Goal: Task Accomplishment & Management: Use online tool/utility

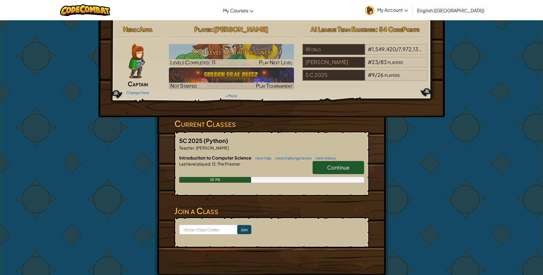
click at [328, 171] on span "Continue" at bounding box center [338, 167] width 22 height 7
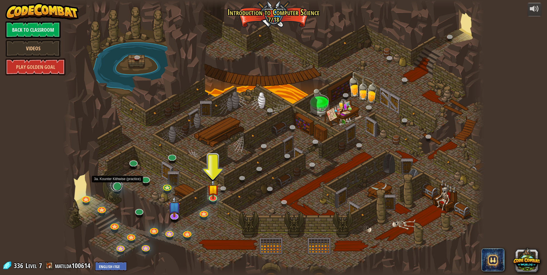
click at [116, 185] on link at bounding box center [116, 185] width 11 height 11
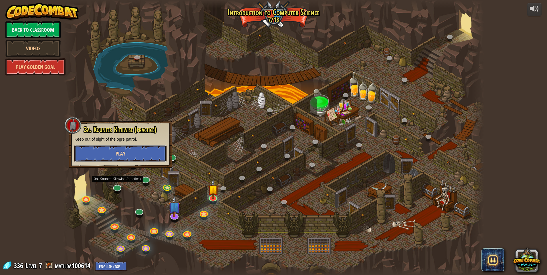
click at [153, 156] on button "Play" at bounding box center [120, 153] width 92 height 17
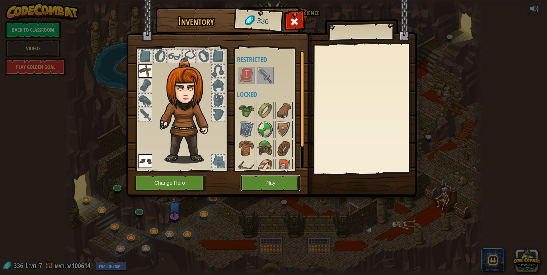
click at [264, 186] on button "Play" at bounding box center [271, 183] width 60 height 16
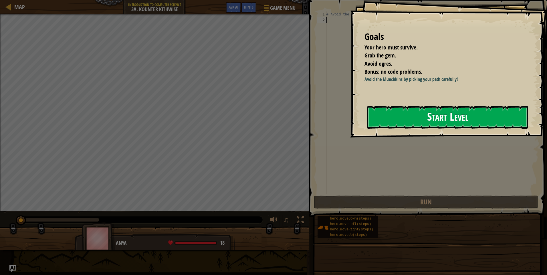
click at [386, 115] on button "Start Level" at bounding box center [447, 117] width 161 height 23
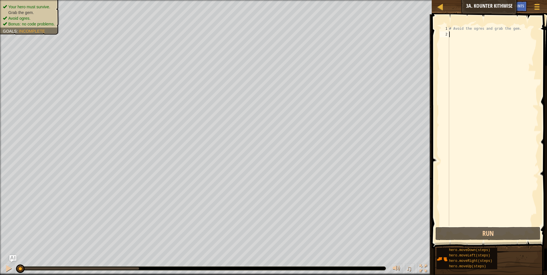
click at [455, 36] on div "# Avoid the ogres and grab the gem." at bounding box center [493, 132] width 90 height 212
click at [454, 35] on div "# Avoid the ogres and grab the gem." at bounding box center [493, 132] width 90 height 212
type textarea "do"
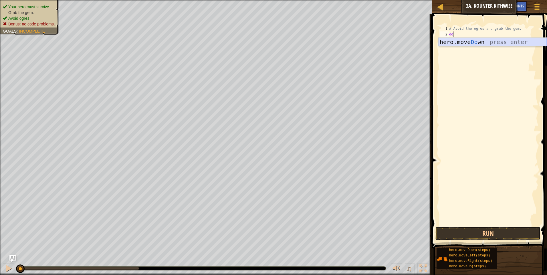
click at [456, 41] on div "hero.move Do wn press enter" at bounding box center [493, 51] width 108 height 26
type textarea "r"
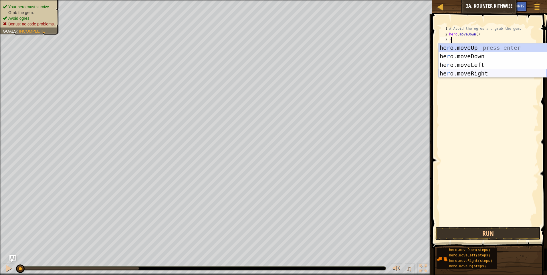
click at [456, 75] on div "he r o.moveUp press enter he r o.moveDown press enter he r o.moveLeft press ent…" at bounding box center [493, 69] width 108 height 52
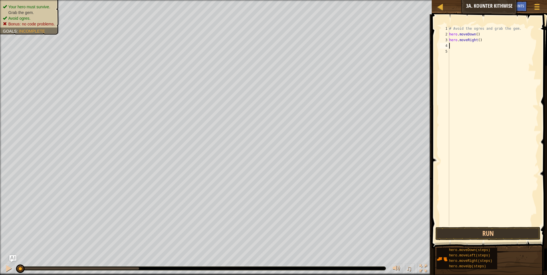
click at [476, 41] on div "# Avoid the ogres and grab the gem. hero . moveDown ( ) hero . moveRight ( )" at bounding box center [493, 132] width 90 height 212
click at [477, 41] on div "# Avoid the ogres and grab the gem. hero . moveDown ( ) hero . moveRight ( )" at bounding box center [493, 132] width 90 height 212
type textarea "hero.moveRight(2)"
click at [456, 45] on div "# Avoid the ogres and grab the gem. hero . moveDown ( ) hero . moveRight ( 2 )" at bounding box center [493, 132] width 90 height 212
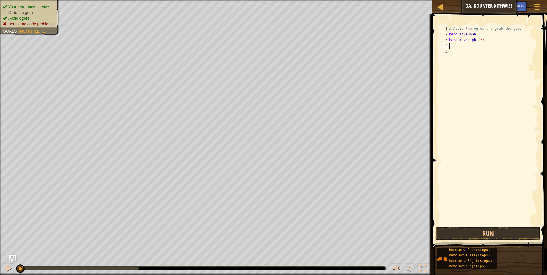
scroll to position [3, 0]
type textarea "l"
click at [468, 53] on div "hero.move L eft press enter" at bounding box center [493, 62] width 108 height 26
click at [475, 46] on div "# Avoid the ogres and grab the gem. hero . moveDown ( ) hero . moveRight ( 2 ) …" at bounding box center [493, 132] width 90 height 212
type textarea "hero.moveLeft(2)"
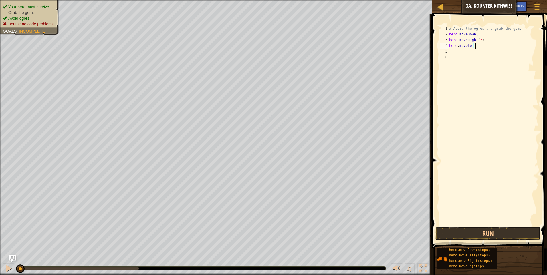
scroll to position [3, 2]
click at [456, 53] on div "# Avoid the ogres and grab the gem. hero . moveDown ( ) hero . moveRight ( 2 ) …" at bounding box center [493, 132] width 90 height 212
type textarea "u"
click at [453, 62] on div "hero.move U p press enter" at bounding box center [493, 68] width 108 height 26
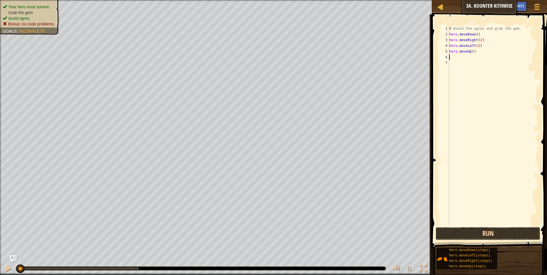
click at [475, 236] on button "Run" at bounding box center [488, 233] width 105 height 13
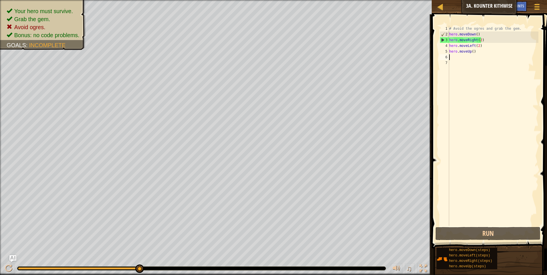
click at [442, 41] on div "3" at bounding box center [444, 40] width 9 height 6
drag, startPoint x: 442, startPoint y: 41, endPoint x: 454, endPoint y: 42, distance: 11.8
click at [453, 42] on div "hero.moveRight(2) 1 2 3 4 5 6 7 # Avoid the ogres and grab the gem. hero . move…" at bounding box center [489, 126] width 100 height 200
click at [482, 40] on div "# Avoid the ogres and grab the gem. hero . moveDown ( ) hero . moveRight ( 2 ) …" at bounding box center [493, 132] width 90 height 212
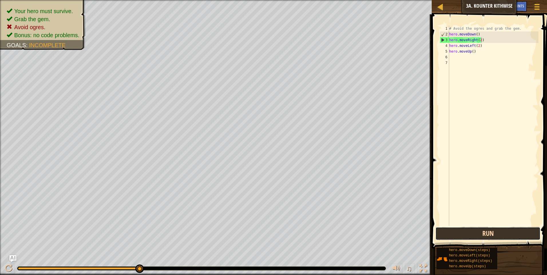
click at [473, 237] on button "Run" at bounding box center [488, 233] width 105 height 13
click at [474, 34] on div "# Avoid the ogres and grab the gem. hero . moveDown ( ) hero . moveRight ( 2 ) …" at bounding box center [493, 132] width 90 height 212
click at [476, 35] on div "# Avoid the ogres and grab the gem. hero . moveDown ( ) hero . moveRight ( 2 ) …" at bounding box center [493, 132] width 90 height 212
click at [477, 35] on div "# Avoid the ogres and grab the gem. hero . moveDown ( 2 ) hero . moveRight ( 2 …" at bounding box center [493, 132] width 90 height 212
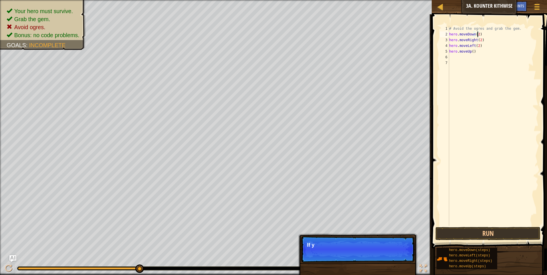
scroll to position [3, 2]
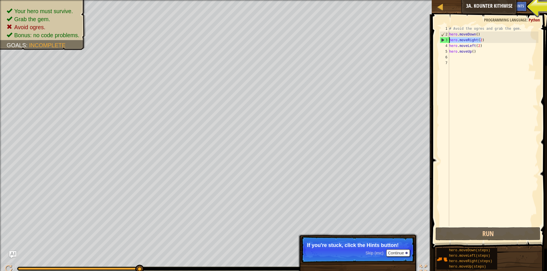
drag, startPoint x: 483, startPoint y: 41, endPoint x: 449, endPoint y: 42, distance: 33.8
click at [449, 42] on div "# Avoid the ogres and grab the gem. hero . moveDown ( ) hero . moveRight ( 2 ) …" at bounding box center [493, 132] width 90 height 212
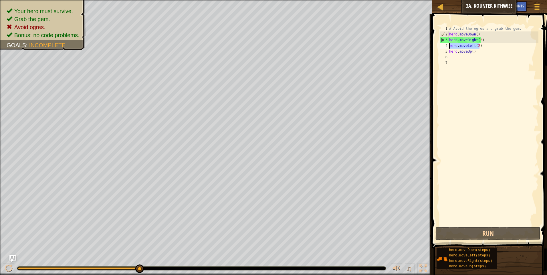
drag, startPoint x: 479, startPoint y: 46, endPoint x: 449, endPoint y: 45, distance: 30.1
click at [449, 45] on div "hero.moveRight(2) 1 2 3 4 5 6 7 # Avoid the ogres and grab the gem. hero . move…" at bounding box center [489, 126] width 100 height 200
click at [476, 36] on div "# Avoid the ogres and grab the gem. hero . moveDown ( ) hero . moveRight ( 2 ) …" at bounding box center [493, 132] width 90 height 212
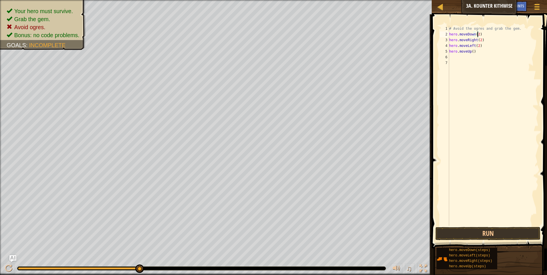
click at [478, 39] on div "# Avoid the ogres and grab the gem. hero . moveDown ( 2 ) hero . moveRight ( 2 …" at bounding box center [493, 132] width 90 height 212
drag, startPoint x: 478, startPoint y: 45, endPoint x: 450, endPoint y: 44, distance: 28.1
click at [450, 44] on div "# Avoid the ogres and grab the gem. hero . moveDown ( 2 ) hero . moveRight ( ) …" at bounding box center [493, 132] width 90 height 212
type textarea ")"
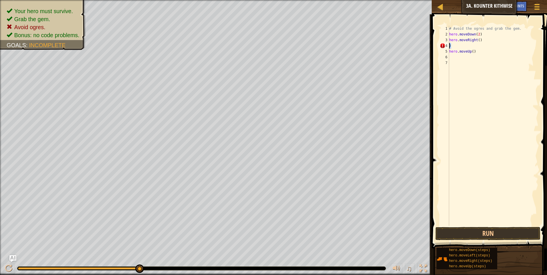
drag, startPoint x: 454, startPoint y: 45, endPoint x: 449, endPoint y: 45, distance: 5.2
click at [449, 45] on div ") 1 2 3 4 5 6 7 # Avoid the ogres and grab the gem. hero . moveDown ( 2 ) hero …" at bounding box center [489, 126] width 100 height 200
type textarea "u"
click at [470, 53] on div "hero.move U p press enter" at bounding box center [493, 62] width 108 height 26
type textarea "r"
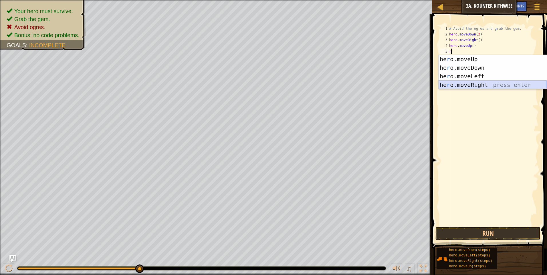
click at [478, 82] on div "he r o.moveUp press enter he r o.moveDown press enter he r o.moveLeft press ent…" at bounding box center [493, 81] width 108 height 52
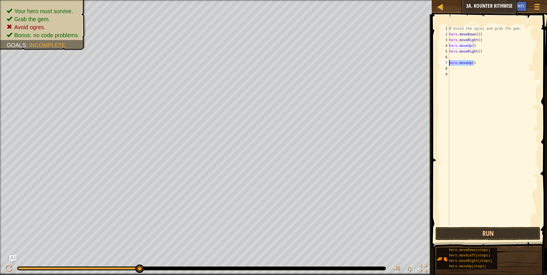
drag, startPoint x: 477, startPoint y: 62, endPoint x: 449, endPoint y: 64, distance: 28.4
click at [449, 64] on div "1 2 3 4 5 6 7 8 9 # Avoid the ogres and grab the gem. hero . moveDown ( 2 ) her…" at bounding box center [489, 126] width 100 height 200
type textarea "hero.moveUp()"
click at [478, 235] on button "Run" at bounding box center [488, 233] width 105 height 13
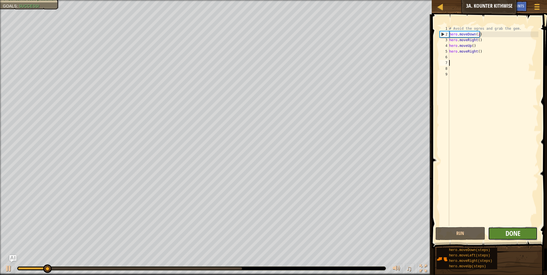
click at [506, 236] on span "Done" at bounding box center [513, 233] width 15 height 9
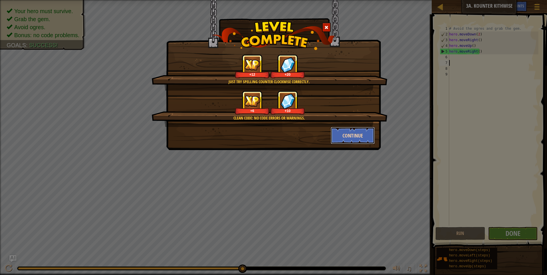
click at [358, 135] on button "Continue" at bounding box center [353, 135] width 44 height 17
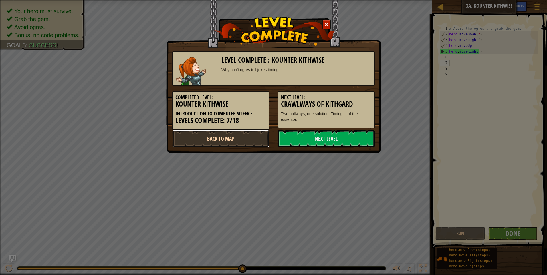
click at [248, 140] on link "Back to Map" at bounding box center [220, 138] width 97 height 17
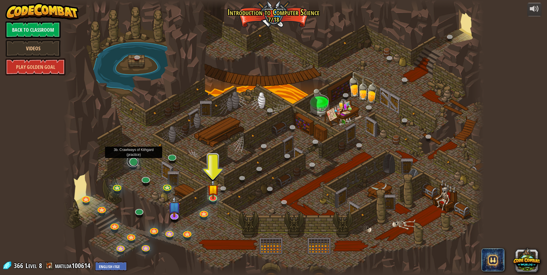
click at [134, 165] on link at bounding box center [132, 161] width 11 height 11
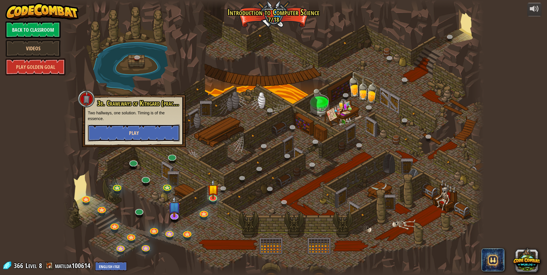
click at [171, 136] on button "Play" at bounding box center [134, 132] width 92 height 17
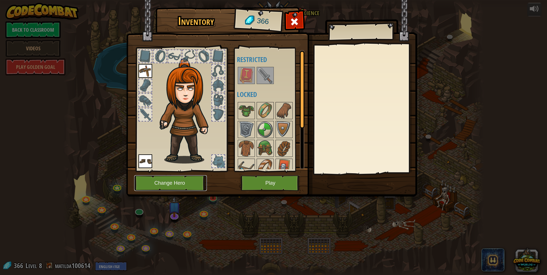
click at [169, 182] on button "Change Hero" at bounding box center [170, 183] width 73 height 16
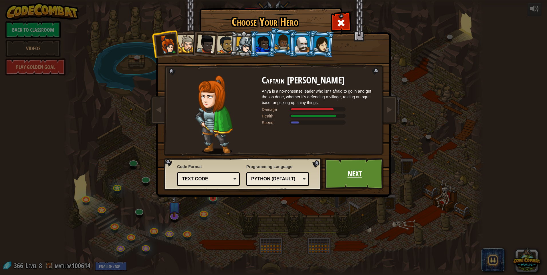
click at [342, 178] on link "Next" at bounding box center [355, 173] width 60 height 31
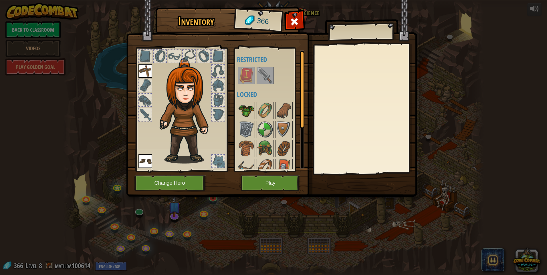
click at [250, 111] on img at bounding box center [246, 111] width 16 height 16
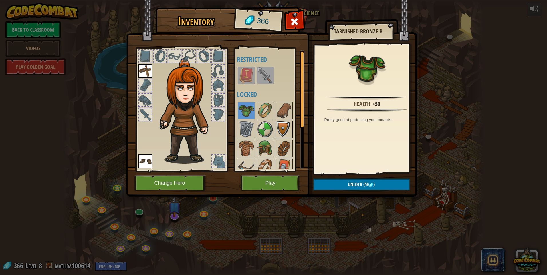
click at [284, 128] on img at bounding box center [284, 130] width 16 height 16
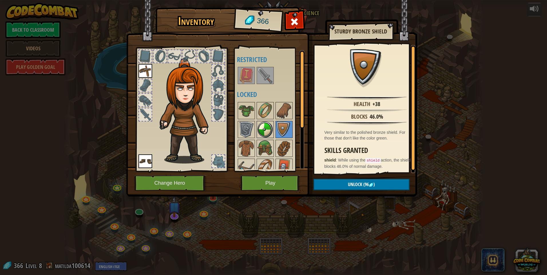
click at [270, 128] on img at bounding box center [265, 130] width 16 height 16
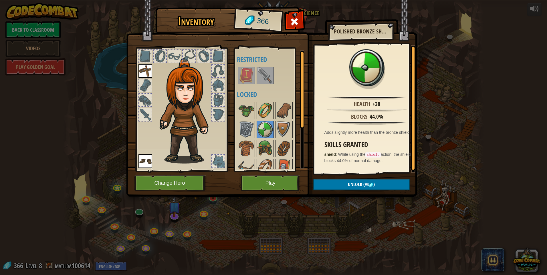
click at [271, 113] on img at bounding box center [265, 111] width 16 height 16
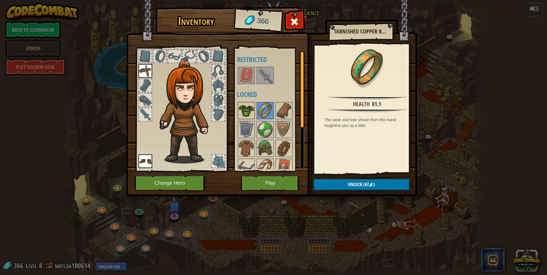
click at [244, 113] on img at bounding box center [246, 111] width 16 height 16
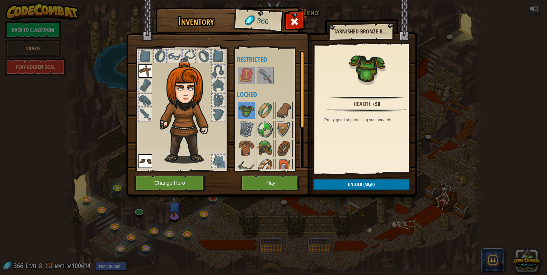
click at [220, 114] on div at bounding box center [218, 114] width 13 height 13
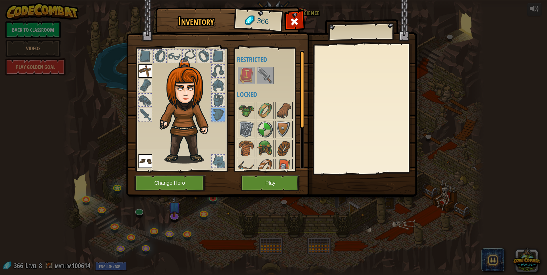
click at [219, 97] on div at bounding box center [218, 100] width 13 height 13
click at [225, 83] on div at bounding box center [218, 86] width 14 height 14
click at [182, 178] on button "Change Hero" at bounding box center [170, 183] width 73 height 16
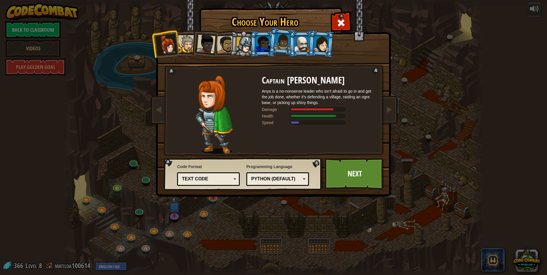
drag, startPoint x: 260, startPoint y: 92, endPoint x: 242, endPoint y: 92, distance: 18.6
click at [242, 92] on div at bounding box center [214, 115] width 96 height 79
click at [293, 42] on li at bounding box center [302, 44] width 26 height 26
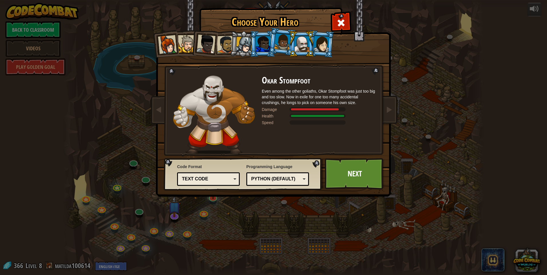
click at [324, 42] on div at bounding box center [322, 44] width 16 height 16
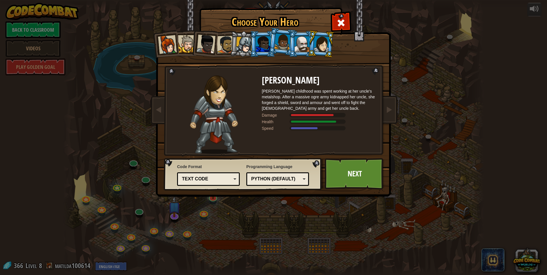
click at [303, 45] on div at bounding box center [302, 43] width 15 height 15
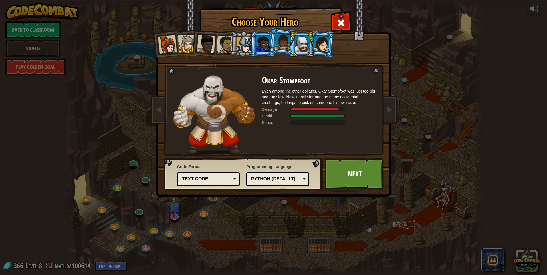
click at [291, 47] on li at bounding box center [302, 44] width 26 height 26
click at [286, 47] on div at bounding box center [282, 41] width 16 height 17
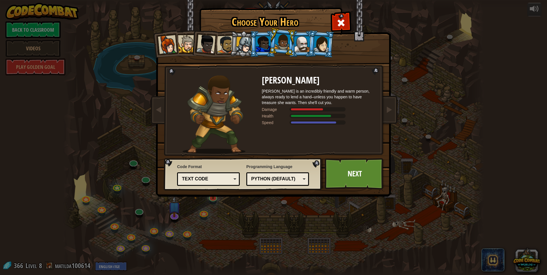
click at [257, 40] on div at bounding box center [263, 43] width 15 height 15
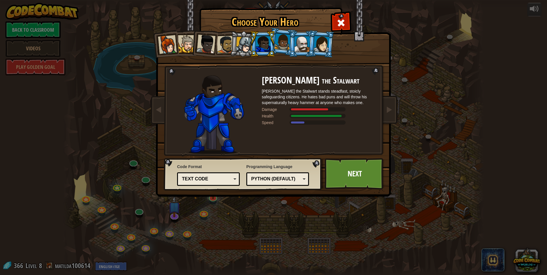
click at [251, 40] on li at bounding box center [263, 44] width 26 height 26
click at [228, 41] on div at bounding box center [226, 45] width 18 height 18
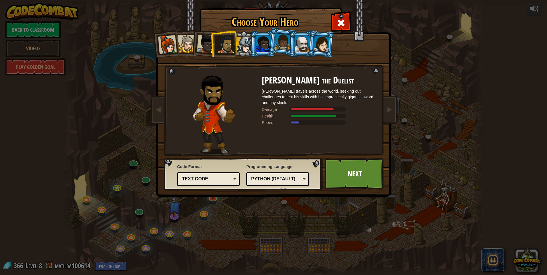
click at [204, 41] on div at bounding box center [206, 44] width 19 height 19
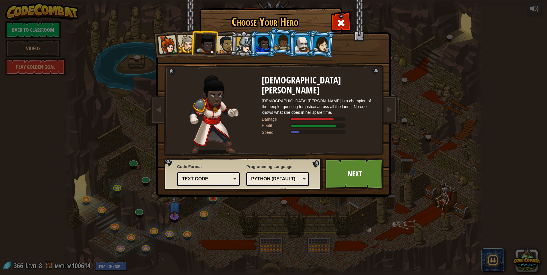
click at [188, 45] on div at bounding box center [186, 43] width 17 height 17
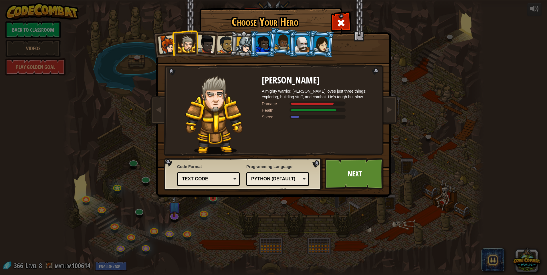
click at [264, 49] on div at bounding box center [263, 43] width 15 height 15
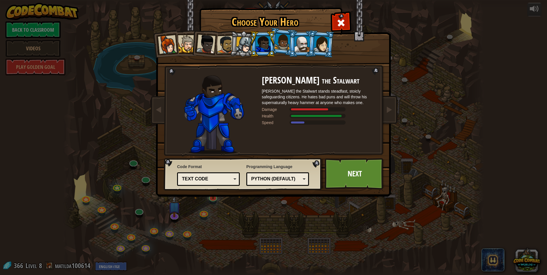
click at [284, 49] on div at bounding box center [282, 41] width 16 height 17
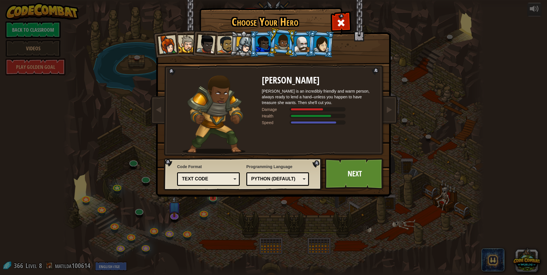
click at [296, 48] on div at bounding box center [302, 43] width 15 height 15
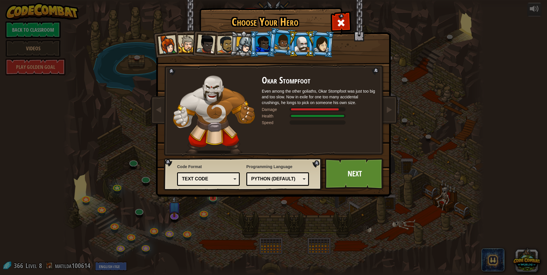
click at [325, 44] on div at bounding box center [322, 44] width 16 height 16
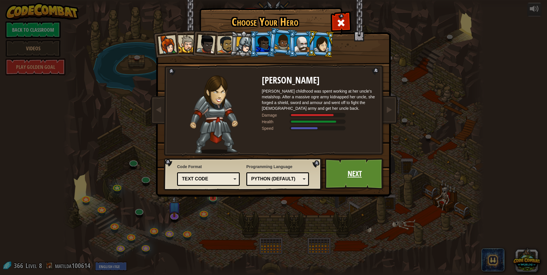
click at [358, 167] on link "Next" at bounding box center [355, 173] width 60 height 31
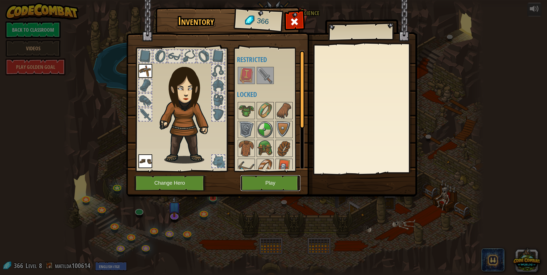
click at [274, 177] on button "Play" at bounding box center [271, 183] width 60 height 16
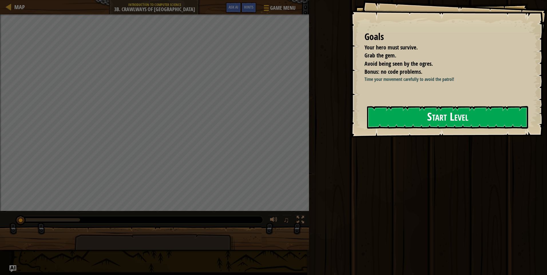
click at [428, 109] on button "Start Level" at bounding box center [447, 117] width 161 height 23
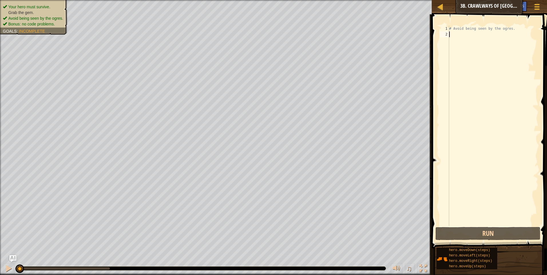
type textarea "r"
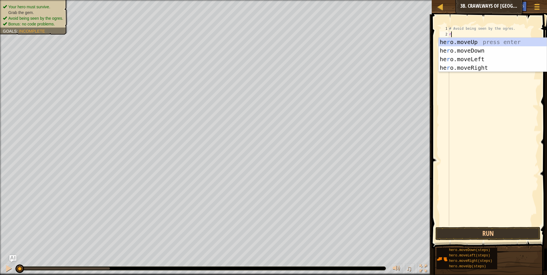
scroll to position [3, 0]
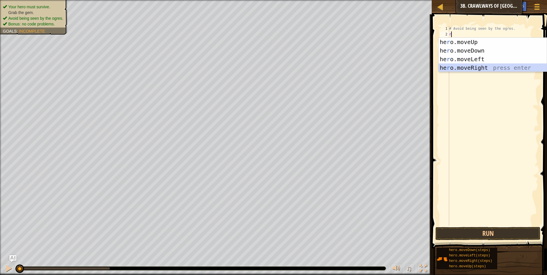
click at [470, 70] on div "he r o.moveUp press enter he r o.moveDown press enter he r o.moveLeft press ent…" at bounding box center [493, 64] width 108 height 52
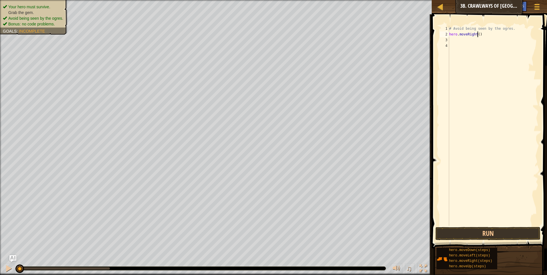
click at [477, 35] on div "# Avoid being seen by the ogres. hero . moveRight ( )" at bounding box center [493, 132] width 90 height 212
click at [486, 235] on button "Run" at bounding box center [488, 233] width 105 height 13
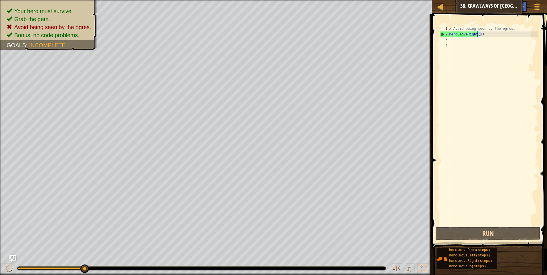
drag, startPoint x: 481, startPoint y: 35, endPoint x: 477, endPoint y: 35, distance: 3.7
click at [477, 35] on div "# Avoid being seen by the ogres. hero . moveRight ( 2 )" at bounding box center [493, 132] width 90 height 212
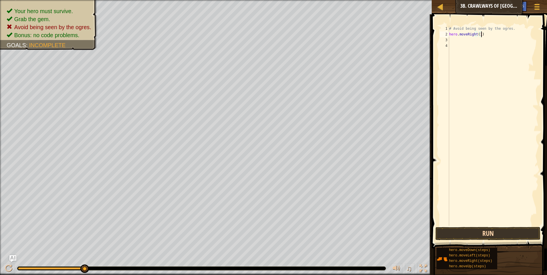
type textarea "hero.moveRight(1)"
click at [466, 236] on button "Run" at bounding box center [488, 233] width 105 height 13
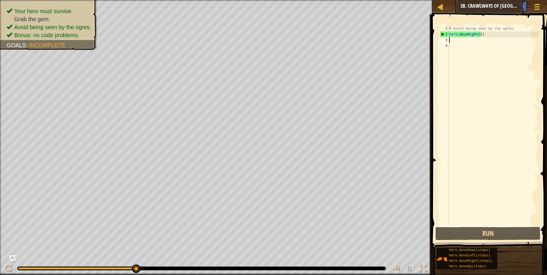
click at [454, 39] on div "# Avoid being seen by the ogres. hero . moveRight ( 1 )" at bounding box center [493, 132] width 90 height 212
type textarea "2"
type textarea "r"
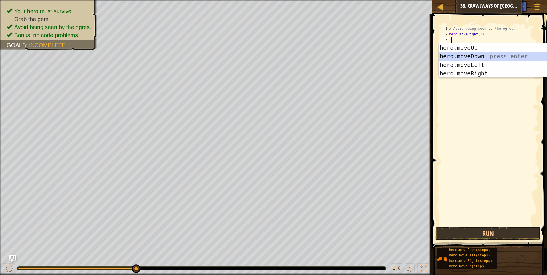
click at [477, 54] on div "he r o.moveUp press enter he r o.moveDown press enter he r o.moveLeft press ent…" at bounding box center [493, 69] width 108 height 52
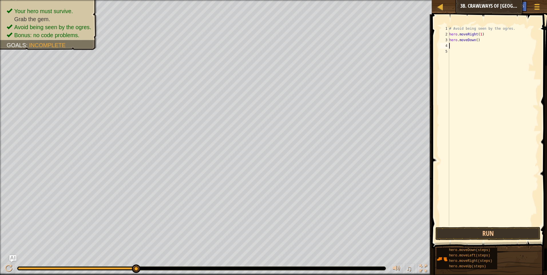
drag, startPoint x: 483, startPoint y: 43, endPoint x: 465, endPoint y: 43, distance: 18.3
click at [465, 43] on div "# Avoid being seen by the ogres. hero . moveRight ( 1 ) hero . moveDown ( )" at bounding box center [493, 132] width 90 height 212
drag, startPoint x: 474, startPoint y: 42, endPoint x: 466, endPoint y: 42, distance: 7.2
click at [466, 42] on div "# Avoid being seen by the ogres. hero . moveRight ( 1 ) hero . moveDown ( )" at bounding box center [493, 132] width 90 height 212
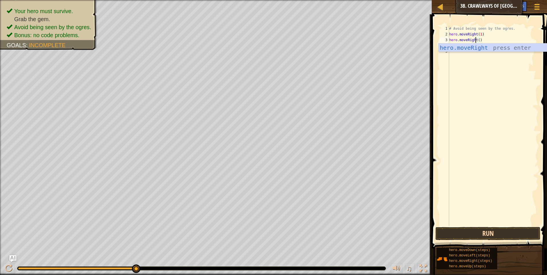
type textarea "hero.moveRight()"
click at [450, 236] on button "Run" at bounding box center [488, 233] width 105 height 13
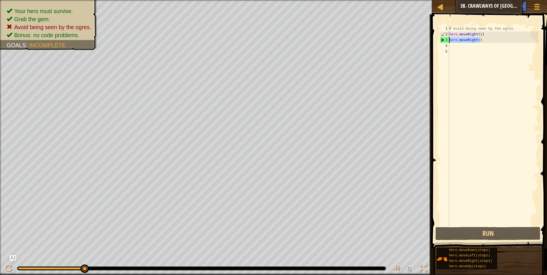
drag, startPoint x: 483, startPoint y: 42, endPoint x: 450, endPoint y: 39, distance: 33.8
click at [450, 39] on div "# Avoid being seen by the ogres. hero . moveRight ( 1 ) hero . moveRight ( )" at bounding box center [493, 132] width 90 height 212
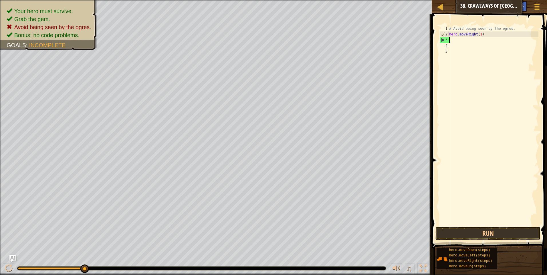
scroll to position [3, 0]
click at [479, 232] on button "Run" at bounding box center [488, 233] width 105 height 13
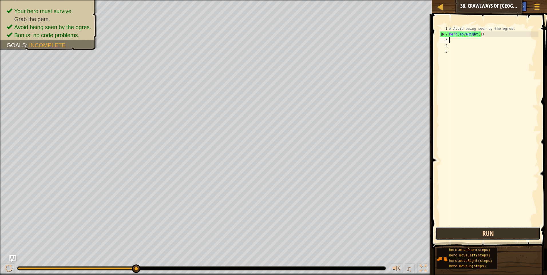
click at [489, 233] on button "Run" at bounding box center [488, 233] width 105 height 13
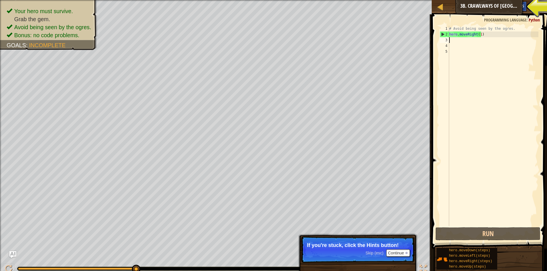
click at [526, 6] on div "Hints" at bounding box center [519, 6] width 15 height 11
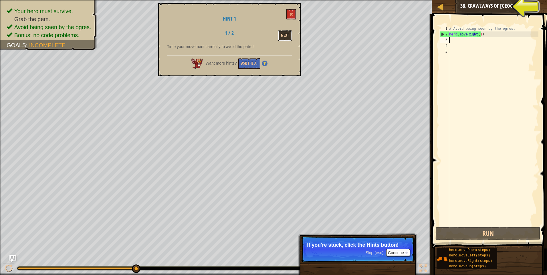
click at [283, 37] on button "Next" at bounding box center [285, 35] width 14 height 11
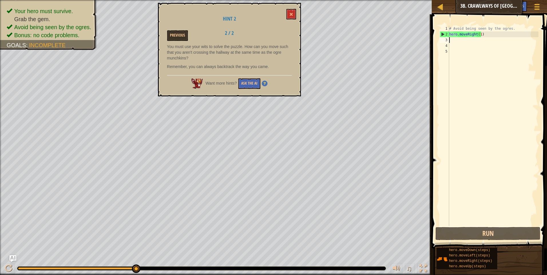
click at [452, 40] on div "# Avoid being seen by the ogres. hero . moveRight ( 1 )" at bounding box center [493, 132] width 90 height 212
type textarea "w"
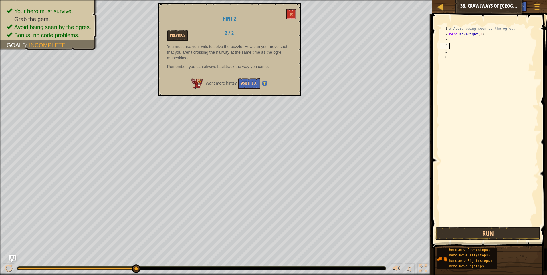
type textarea "r"
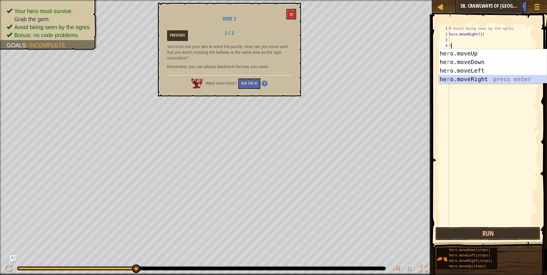
click at [473, 82] on div "he r o.moveUp press enter he r o.moveDown press enter he r o.moveLeft press ent…" at bounding box center [493, 75] width 108 height 52
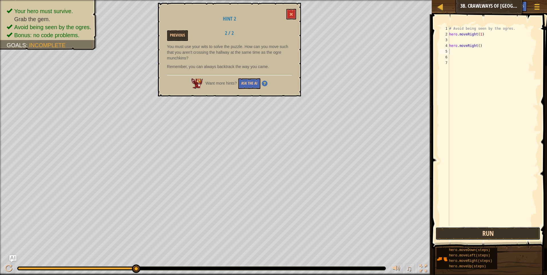
click at [450, 238] on button "Run" at bounding box center [488, 233] width 105 height 13
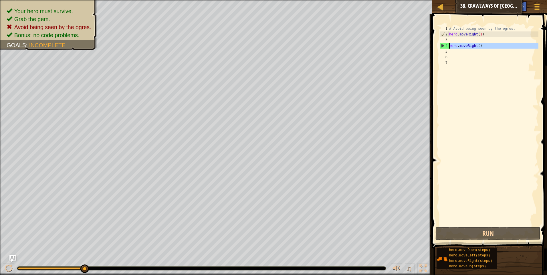
drag, startPoint x: 483, startPoint y: 49, endPoint x: 448, endPoint y: 46, distance: 35.6
click at [448, 46] on div "1 2 3 4 5 6 7 # Avoid being seen by the ogres. hero . moveRight ( 1 ) hero . mo…" at bounding box center [489, 126] width 100 height 200
type textarea "hero.moveRight()"
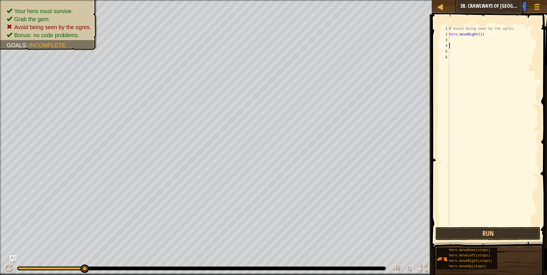
click at [451, 41] on div "# Avoid being seen by the ogres. hero . moveRight ( 1 )" at bounding box center [493, 132] width 90 height 212
type textarea "b"
type textarea "l"
click at [452, 48] on div "hero.move L eft press enter" at bounding box center [493, 56] width 108 height 26
type textarea "r"
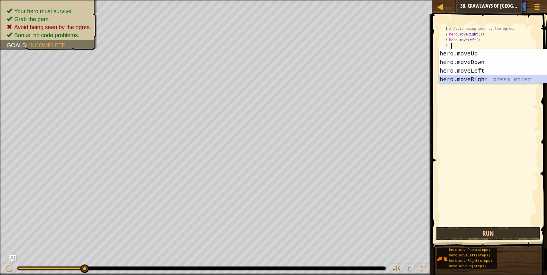
click at [466, 78] on div "he r o.moveUp press enter he r o.moveDown press enter he r o.moveLeft press ent…" at bounding box center [493, 75] width 108 height 52
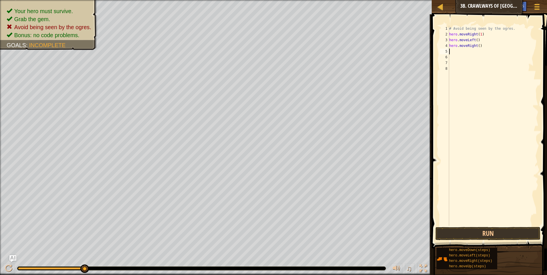
type textarea "r"
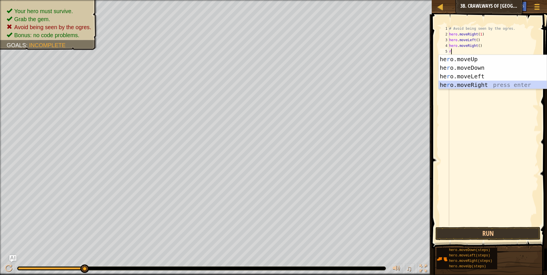
click at [466, 84] on div "he r o.moveUp press enter he r o.moveDown press enter he r o.moveLeft press ent…" at bounding box center [493, 81] width 108 height 52
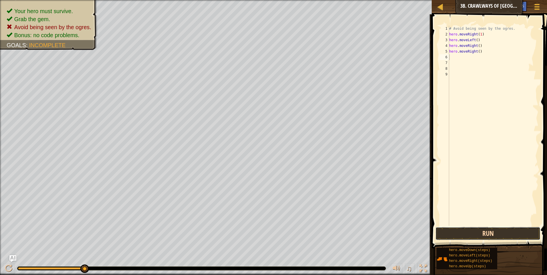
click at [463, 236] on button "Run" at bounding box center [488, 233] width 105 height 13
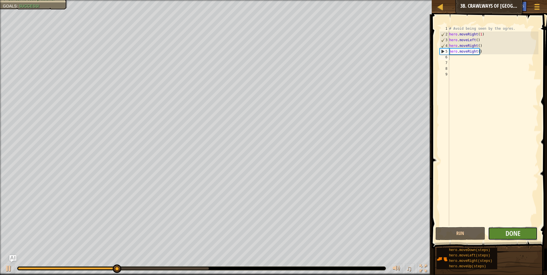
click at [524, 232] on button "Done" at bounding box center [513, 233] width 50 height 13
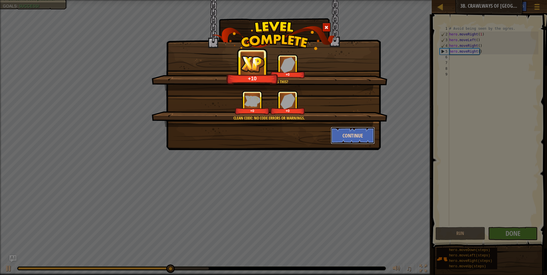
click at [357, 134] on button "Continue" at bounding box center [353, 135] width 44 height 17
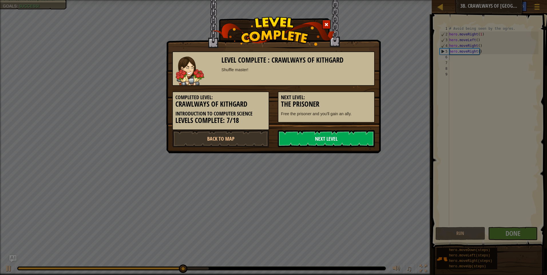
click at [345, 139] on link "Next Level" at bounding box center [326, 138] width 97 height 17
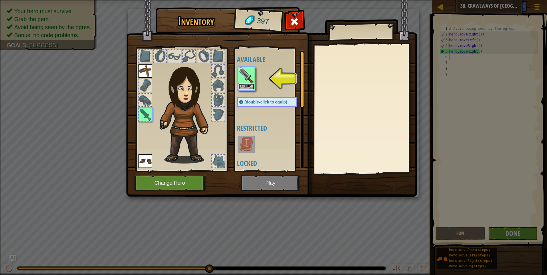
click at [248, 86] on button "Equip" at bounding box center [246, 87] width 16 height 6
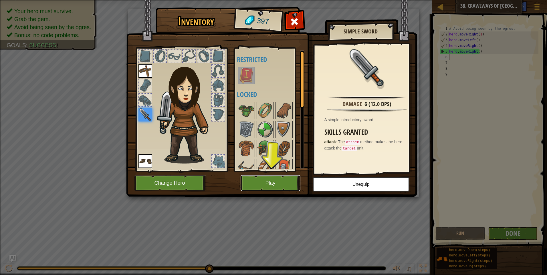
click at [275, 181] on button "Play" at bounding box center [271, 183] width 60 height 16
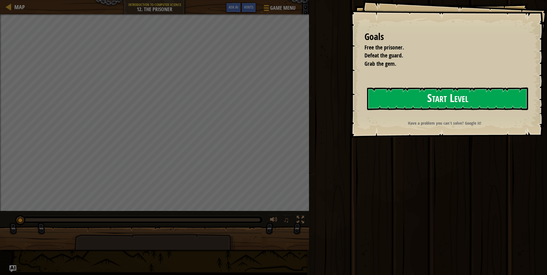
click at [400, 89] on button "Start Level" at bounding box center [447, 99] width 161 height 23
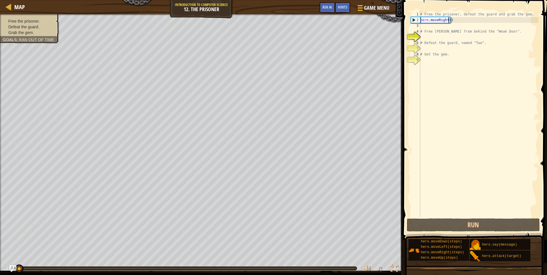
click at [449, 21] on div "# Free the prisoner, defeat the guard and grab the gem. hero . moveRight ( ) # …" at bounding box center [478, 119] width 119 height 217
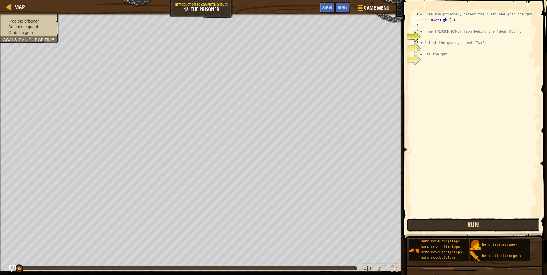
click at [426, 221] on button "Run" at bounding box center [473, 225] width 133 height 13
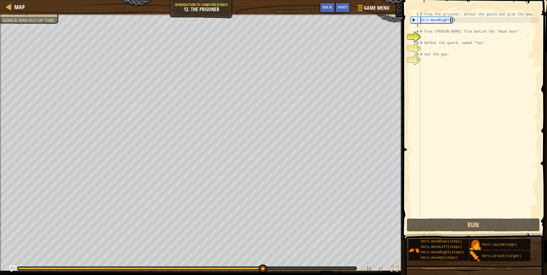
type textarea "hero.moveRight()"
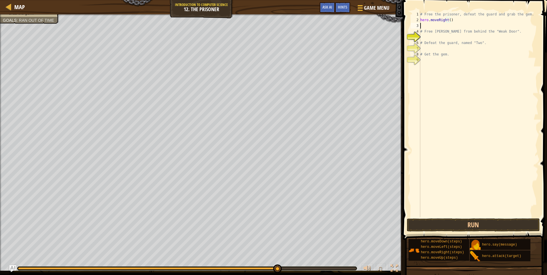
click at [431, 25] on div "# Free the prisoner, defeat the guard and grab the gem. hero . moveRight ( ) # …" at bounding box center [478, 119] width 119 height 217
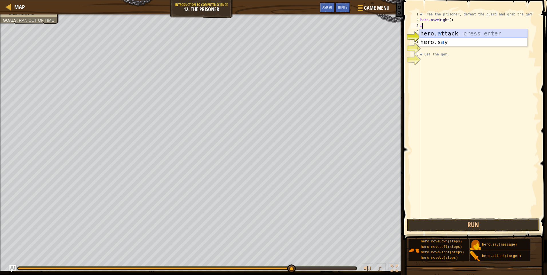
click at [442, 36] on div "hero. a ttack press enter hero.s a y press enter" at bounding box center [473, 46] width 108 height 34
type textarea "hero.attack("WeakDoor")"
click at [441, 37] on div "# Free the prisoner, defeat the guard and grab the gem. hero . moveRight ( ) he…" at bounding box center [478, 119] width 119 height 217
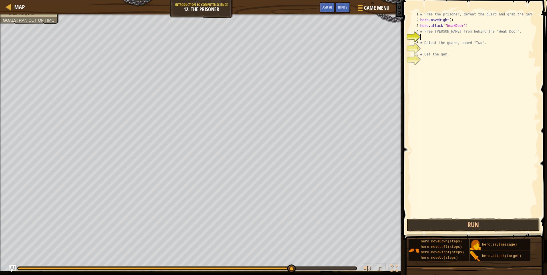
click at [431, 38] on div "# Free the prisoner, defeat the guard and grab the gem. hero . moveRight ( ) he…" at bounding box center [478, 119] width 119 height 217
type textarea "l"
click at [430, 46] on div "hero.move L eft press enter" at bounding box center [473, 54] width 108 height 26
click at [448, 38] on div "# Free the prisoner, defeat the guard and grab the gem. hero . moveRight ( ) he…" at bounding box center [480, 119] width 118 height 217
type textarea "hero.moveLeft(2)"
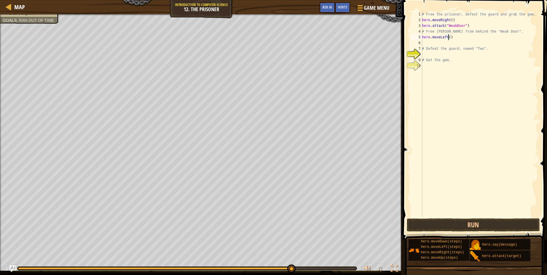
scroll to position [3, 2]
click at [438, 42] on div "# Free the prisoner, defeat the guard and grab the gem. hero . moveRight ( ) he…" at bounding box center [480, 119] width 118 height 217
click at [448, 51] on div "hero. a ttack press enter hero.s a y press enter" at bounding box center [475, 63] width 108 height 34
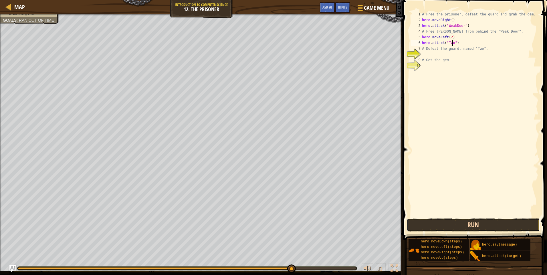
click at [476, 225] on button "Run" at bounding box center [473, 225] width 133 height 13
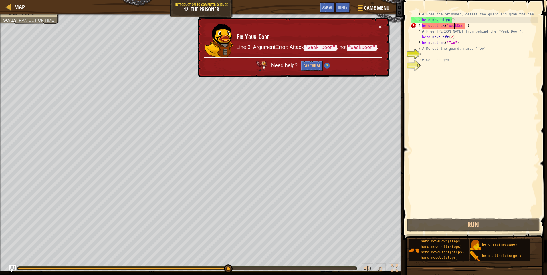
click at [454, 27] on div "# Free the prisoner, defeat the guard and grab the gem. hero . moveRight ( ) he…" at bounding box center [480, 119] width 118 height 217
type textarea "hero.attack("Weak Door")"
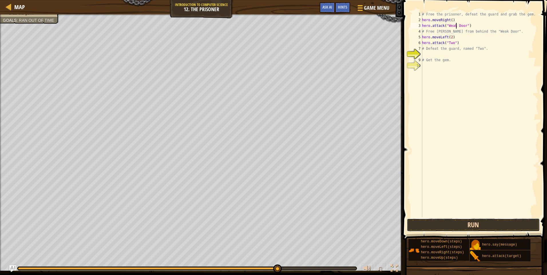
click at [475, 223] on button "Run" at bounding box center [473, 225] width 133 height 13
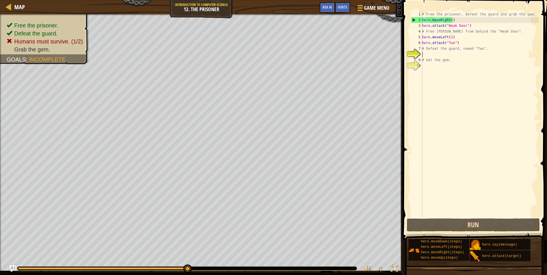
click at [433, 55] on div "# Free the prisoner, defeat the guard and grab the gem. hero . moveRight ( ) he…" at bounding box center [480, 119] width 118 height 217
